Goal: Find contact information: Find contact information

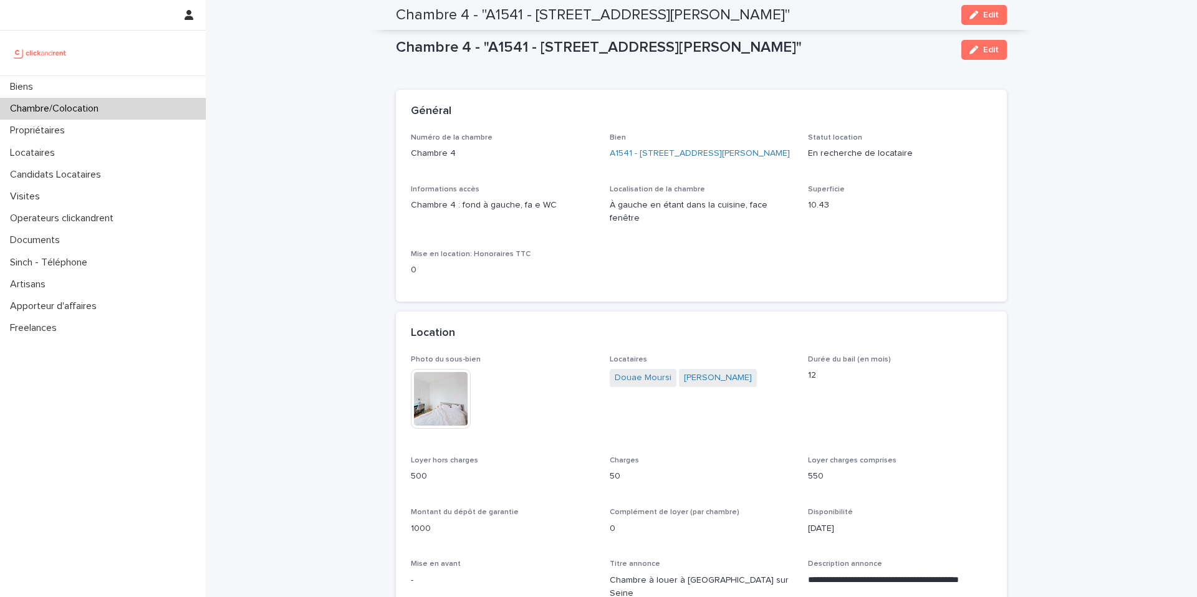
scroll to position [619, 0]
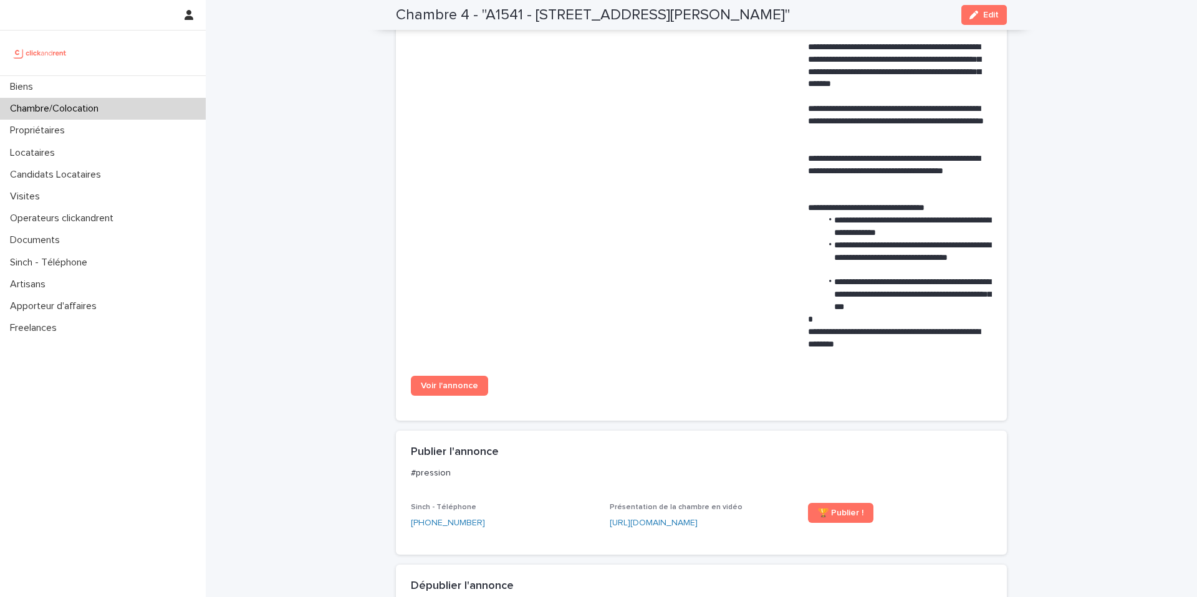
click at [164, 116] on div "Chambre/Colocation" at bounding box center [103, 109] width 206 height 22
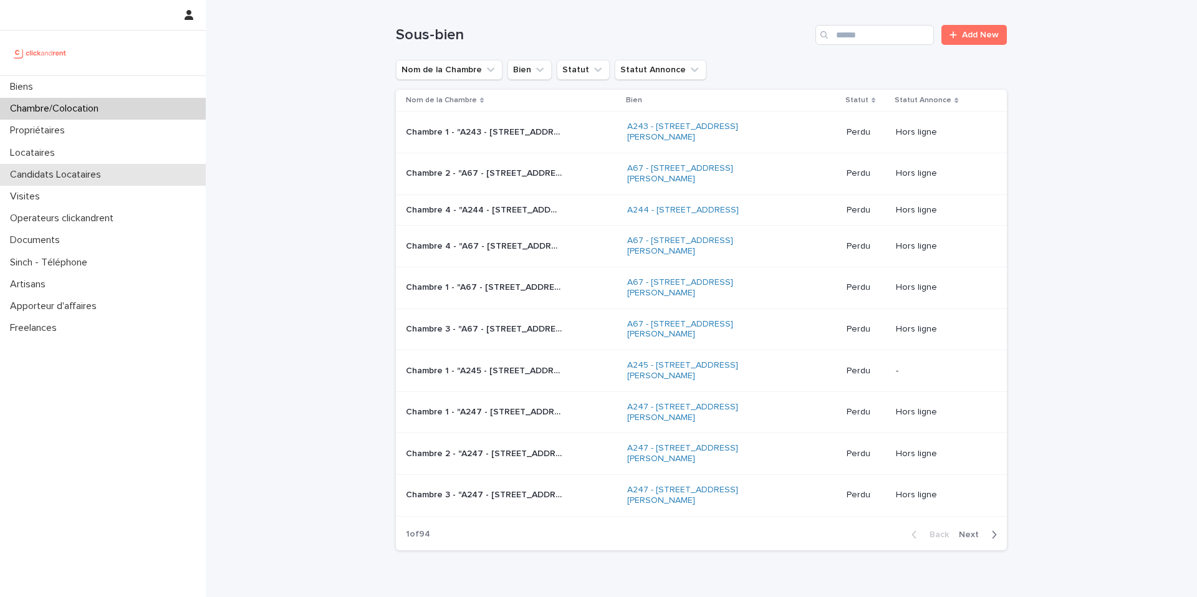
click at [115, 173] on div "Candidats Locataires" at bounding box center [103, 175] width 206 height 22
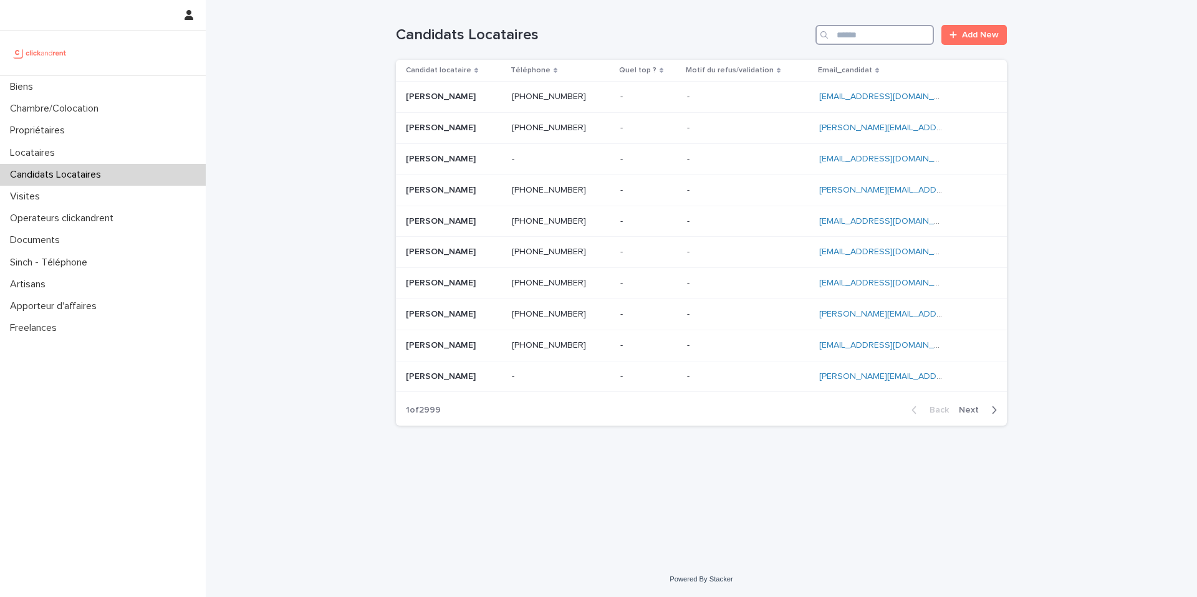
click at [877, 41] on input "Search" at bounding box center [874, 35] width 118 height 20
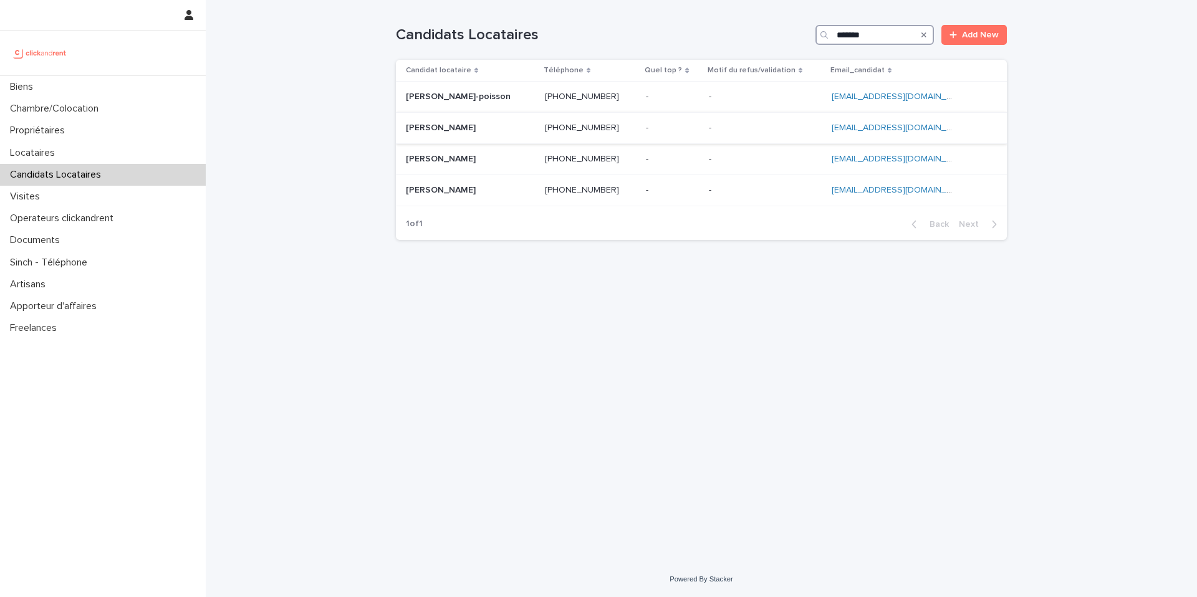
type input "*******"
click at [619, 128] on ringoverc2c-number-84e06f14122c "[PHONE_NUMBER]" at bounding box center [582, 127] width 74 height 9
